Goal: Go to known website: Access a specific website the user already knows

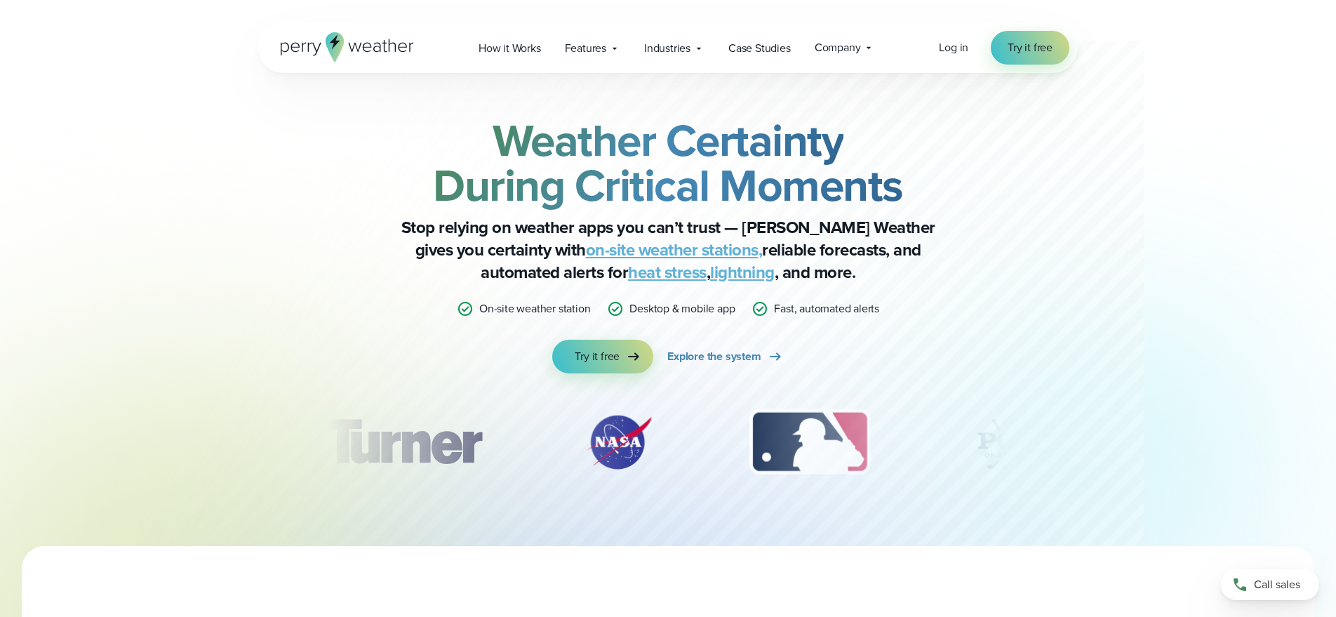
click at [956, 55] on span "Log in" at bounding box center [953, 47] width 29 height 16
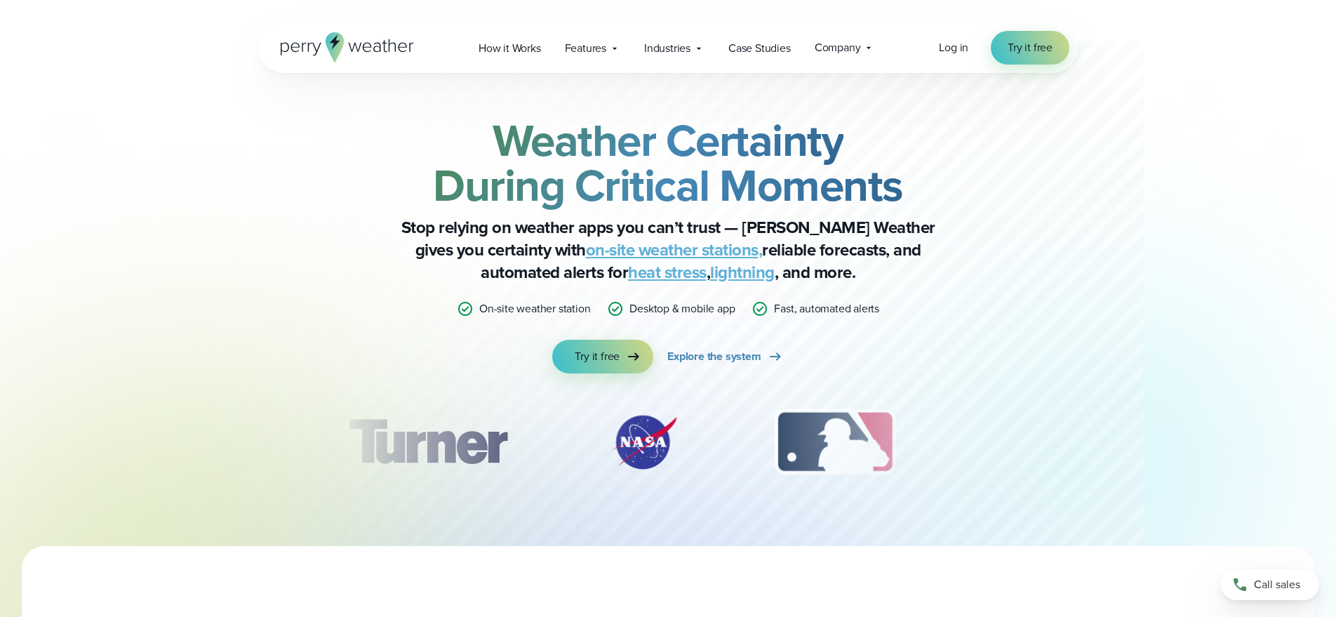
click at [953, 32] on div "Log in Try it free" at bounding box center [1004, 48] width 130 height 34
click at [945, 46] on span "Log in" at bounding box center [953, 47] width 29 height 16
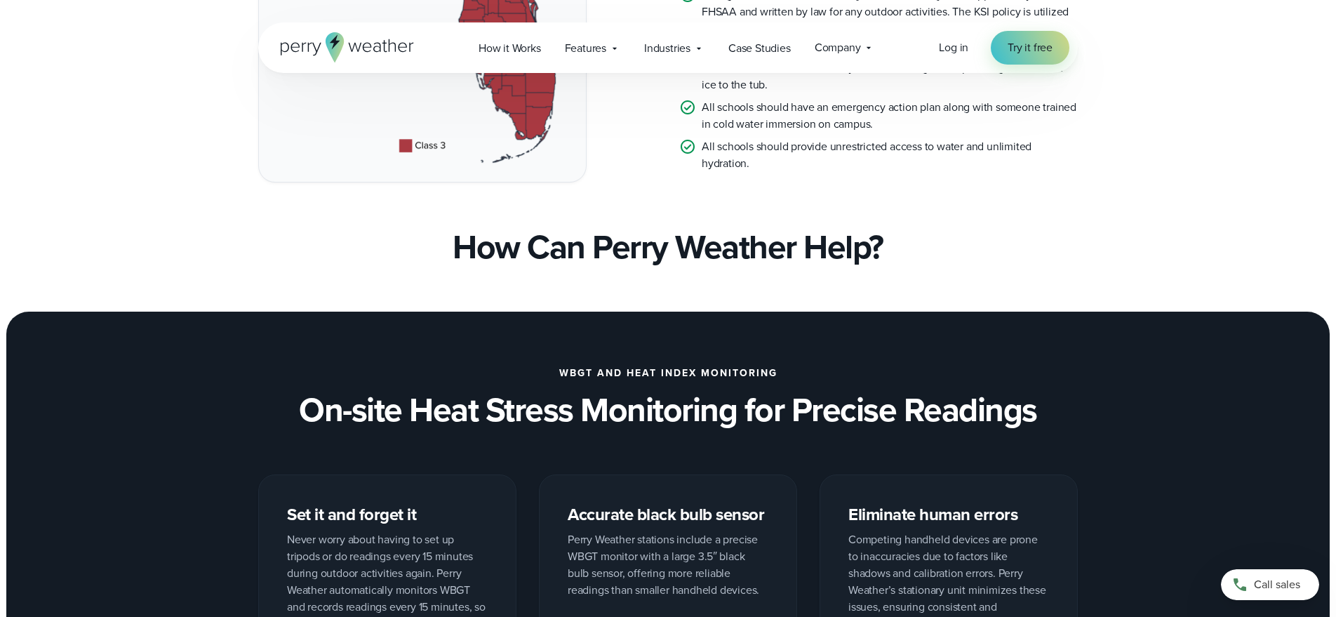
scroll to position [956, 0]
